Goal: Use online tool/utility: Use online tool/utility

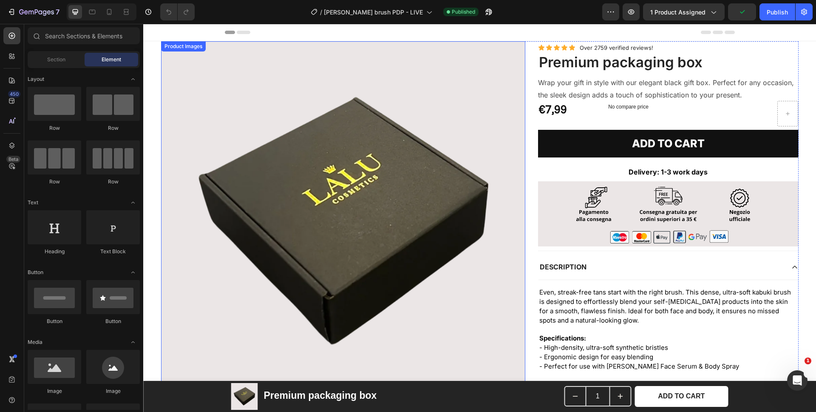
click at [342, 189] on img at bounding box center [343, 223] width 365 height 365
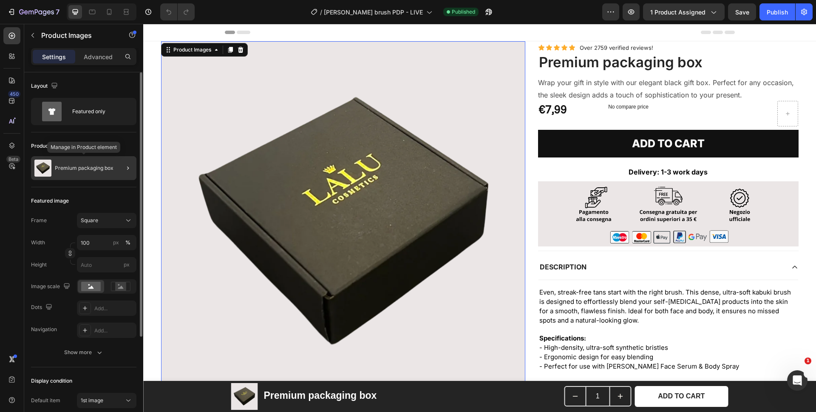
click at [72, 164] on div "Premium packaging box" at bounding box center [83, 168] width 105 height 24
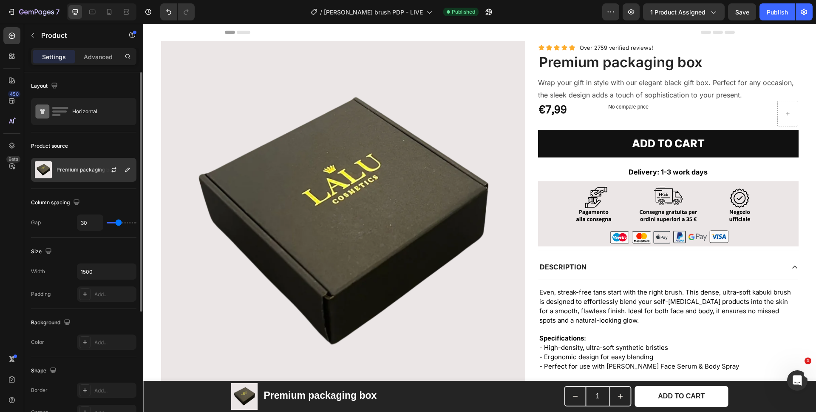
click at [89, 163] on div "Premium packaging box" at bounding box center [83, 170] width 105 height 24
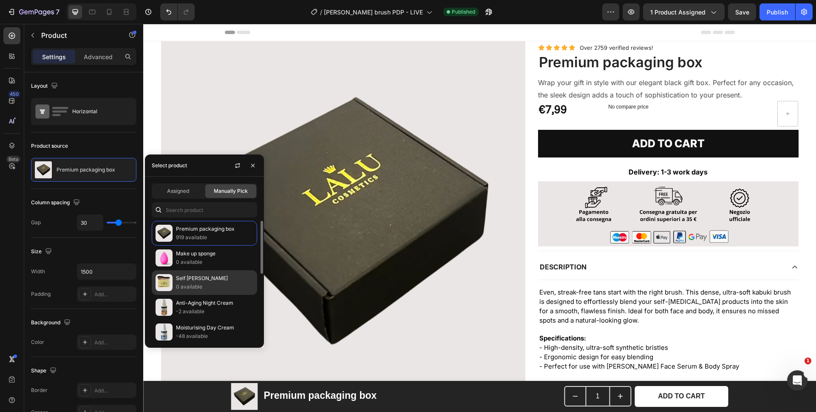
click at [202, 284] on p "0 available" at bounding box center [214, 286] width 77 height 9
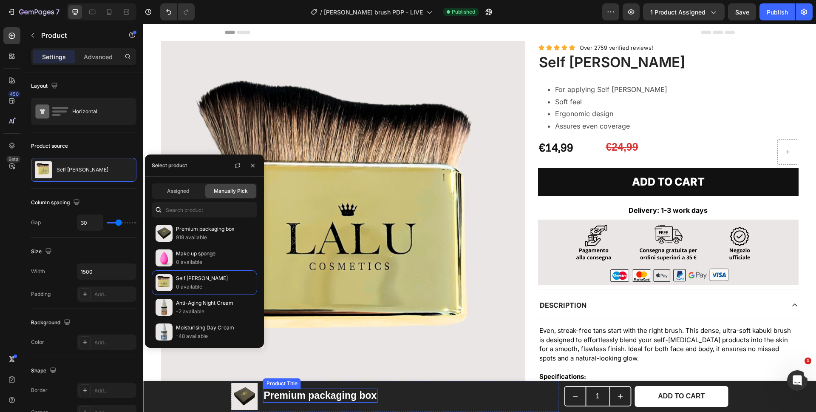
click at [345, 396] on h1 "Premium packaging box" at bounding box center [320, 395] width 115 height 14
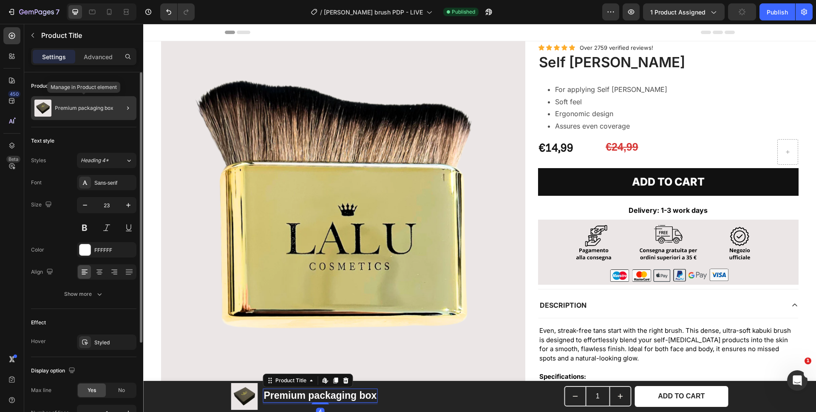
click at [72, 106] on p "Premium packaging box" at bounding box center [84, 108] width 59 height 6
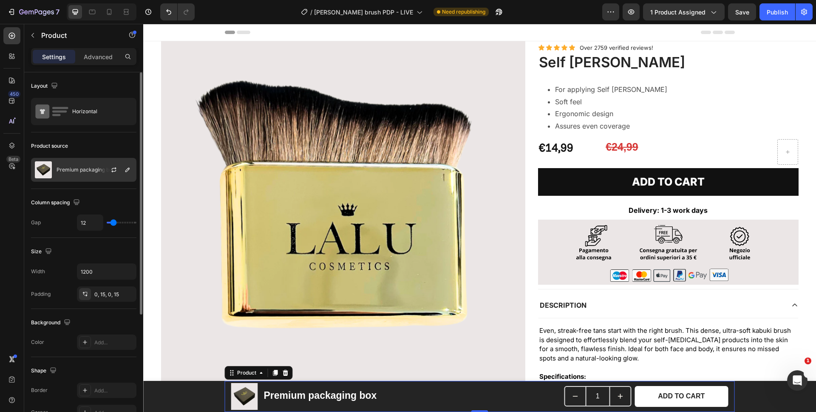
click at [78, 168] on p "Premium packaging box" at bounding box center [86, 170] width 59 height 6
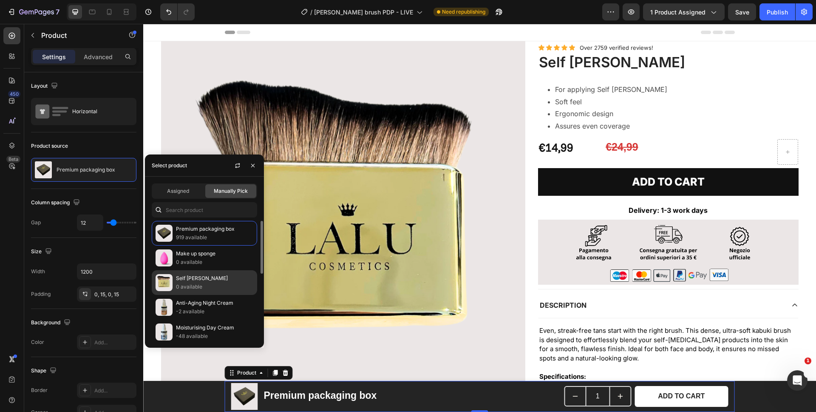
click at [210, 280] on p "Self [PERSON_NAME]" at bounding box center [214, 278] width 77 height 9
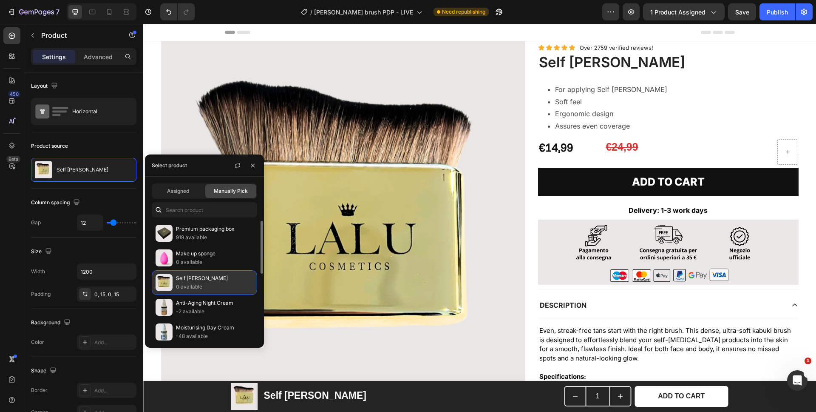
click at [195, 282] on p "Self [PERSON_NAME]" at bounding box center [214, 278] width 77 height 9
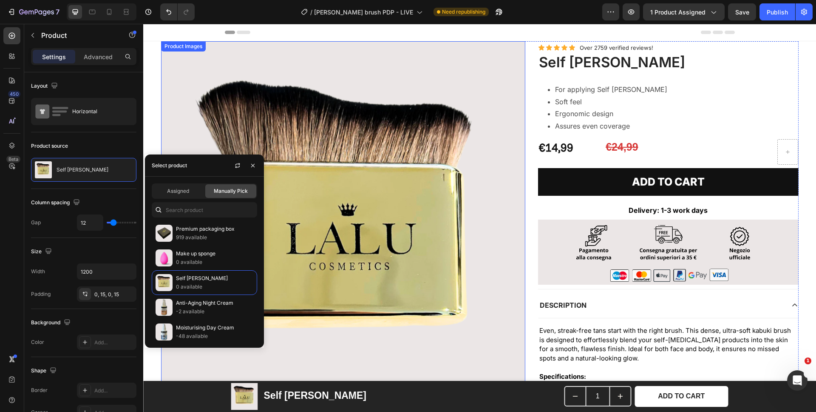
click at [380, 265] on img at bounding box center [343, 223] width 365 height 365
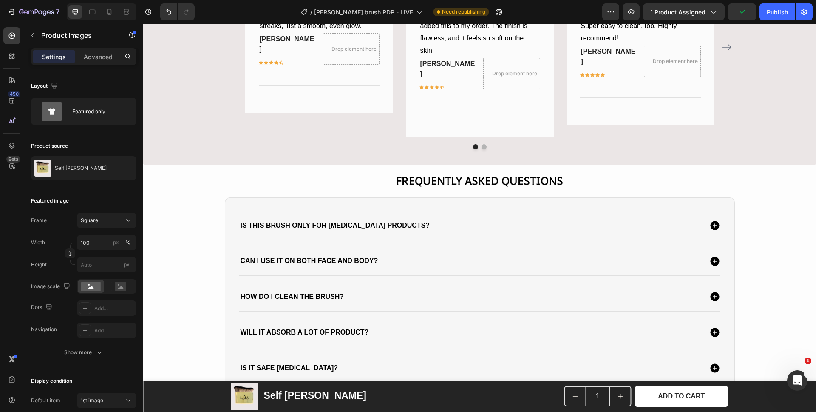
scroll to position [572, 0]
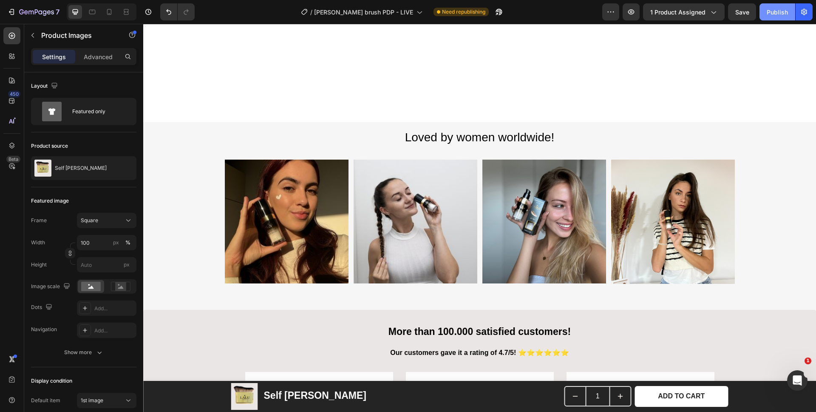
click at [776, 11] on div "Publish" at bounding box center [777, 12] width 21 height 9
